Goal: Task Accomplishment & Management: Use online tool/utility

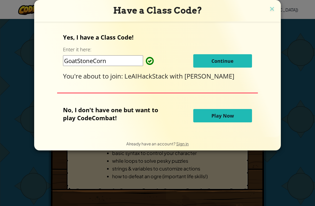
click at [233, 62] on span "Continue" at bounding box center [222, 61] width 22 height 6
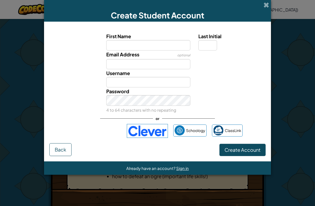
click at [105, 131] on div "Sign in with Google. Opens in new tab" at bounding box center [96, 131] width 49 height 12
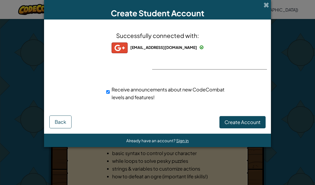
click at [246, 122] on span "Create Account" at bounding box center [242, 122] width 36 height 6
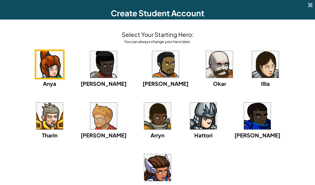
click at [171, 154] on img at bounding box center [157, 167] width 27 height 27
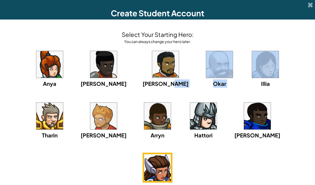
drag, startPoint x: 150, startPoint y: 84, endPoint x: 223, endPoint y: 83, distance: 72.3
click at [222, 82] on div "Anya Ida Alejandro Okar Illia Tharin Ned Arryn Hattori Gordon Astraea" at bounding box center [157, 126] width 304 height 154
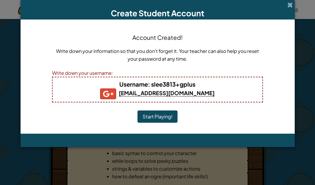
click at [169, 116] on button "Start Playing!" at bounding box center [157, 116] width 40 height 12
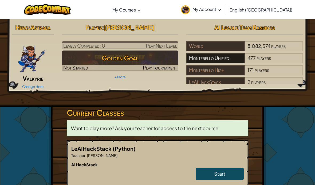
click at [226, 57] on div "Montebello Unified" at bounding box center [215, 58] width 58 height 10
click at [212, 128] on span "Want to play more? Ask your teacher for access to the next course." at bounding box center [145, 128] width 149 height 6
click at [218, 175] on span "Start" at bounding box center [219, 173] width 11 height 6
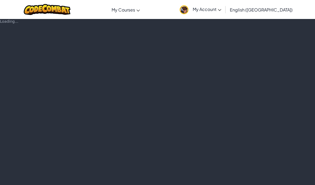
click at [218, 175] on div "Loading..." at bounding box center [157, 102] width 315 height 166
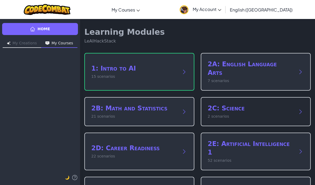
click at [221, 107] on h2 "2C: Science" at bounding box center [250, 108] width 85 height 9
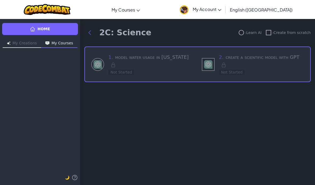
click at [65, 7] on img at bounding box center [47, 9] width 47 height 11
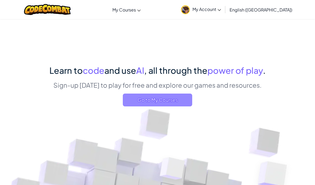
drag, startPoint x: 172, startPoint y: 108, endPoint x: 173, endPoint y: 104, distance: 3.8
click at [173, 104] on div "Learn to code and use AI , all through the power of play . Sign-up [DATE] to pl…" at bounding box center [157, 87] width 216 height 46
click at [173, 104] on span "Go to My Courses" at bounding box center [157, 99] width 69 height 13
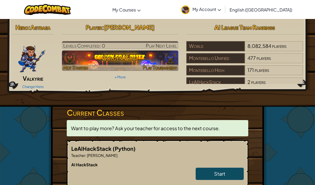
click at [148, 55] on h3 "Golden Goal" at bounding box center [120, 58] width 117 height 12
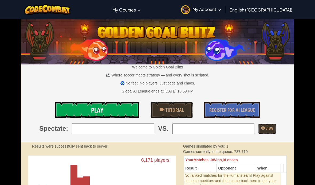
click at [126, 111] on link "Play" at bounding box center [97, 110] width 84 height 16
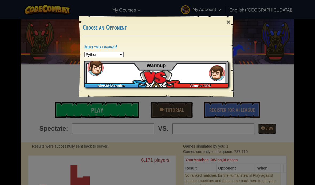
click at [158, 82] on div "slee3813+gplus Simple CPU Warmup" at bounding box center [156, 74] width 145 height 27
